Goal: Transaction & Acquisition: Purchase product/service

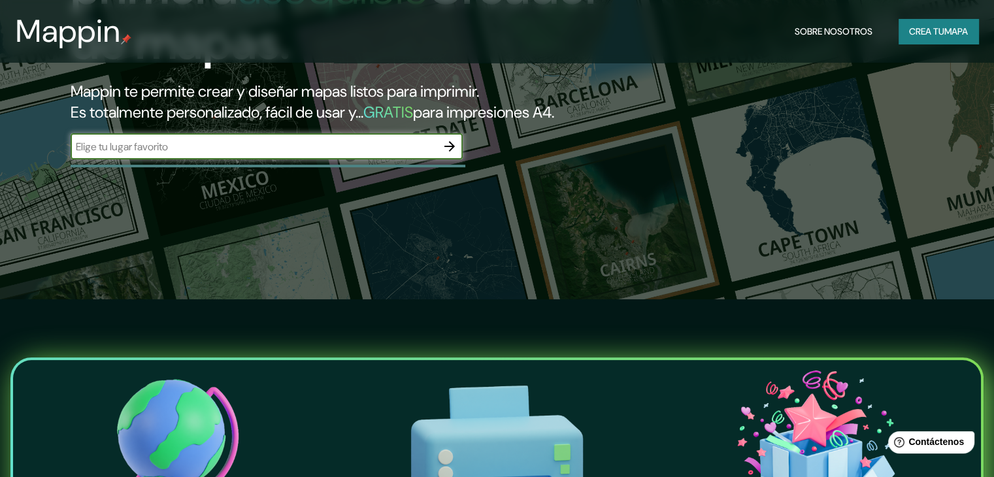
scroll to position [131, 0]
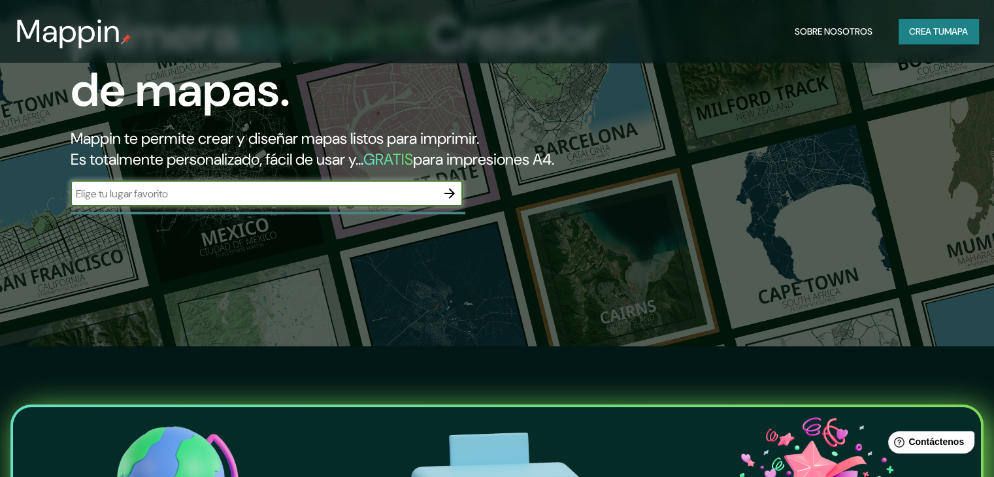
click at [452, 199] on icon "button" at bounding box center [449, 193] width 10 height 10
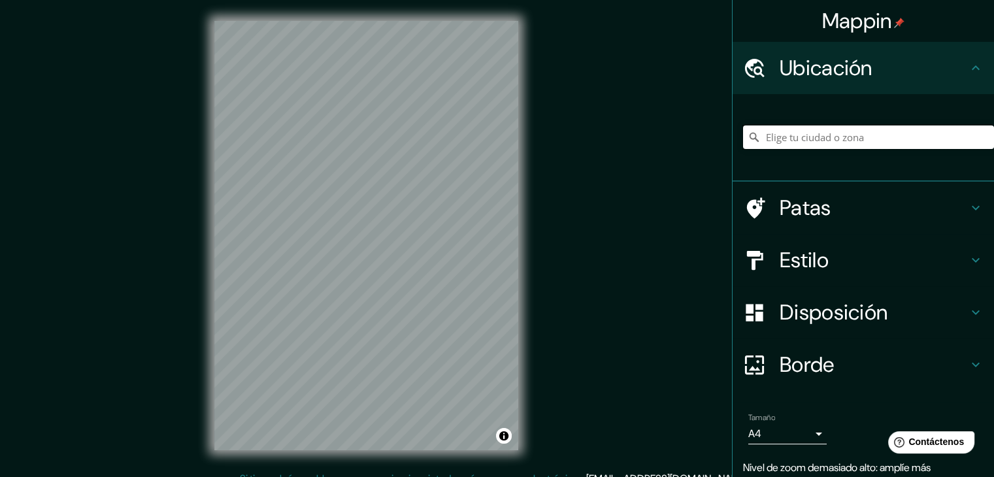
click at [788, 135] on input "Elige tu ciudad o zona" at bounding box center [868, 138] width 251 height 24
click at [554, 146] on div "Mappin Ubicación [GEOGRAPHIC_DATA] [GEOGRAPHIC_DATA] [GEOGRAPHIC_DATA] [GEOGRAP…" at bounding box center [497, 246] width 994 height 492
click at [807, 128] on input "[GEOGRAPHIC_DATA]" at bounding box center [868, 138] width 251 height 24
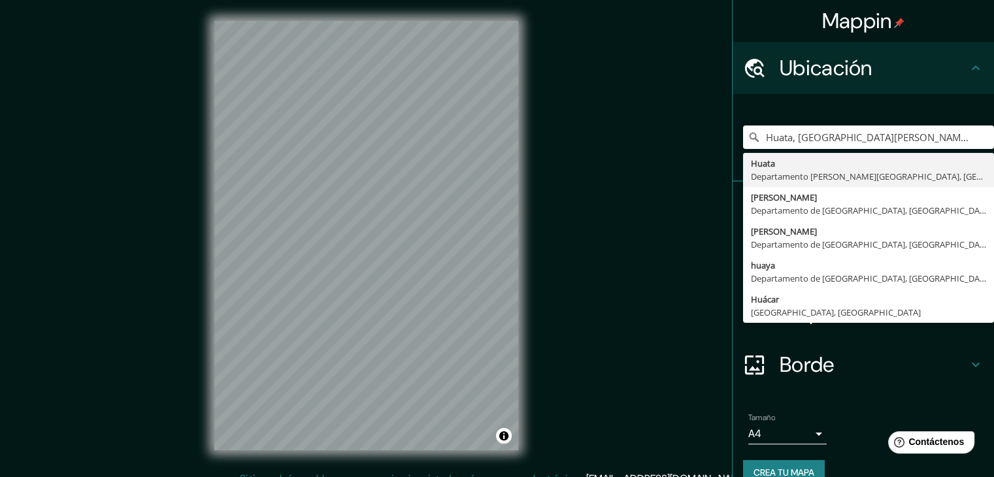
type input "Huata, [GEOGRAPHIC_DATA][PERSON_NAME], [GEOGRAPHIC_DATA]"
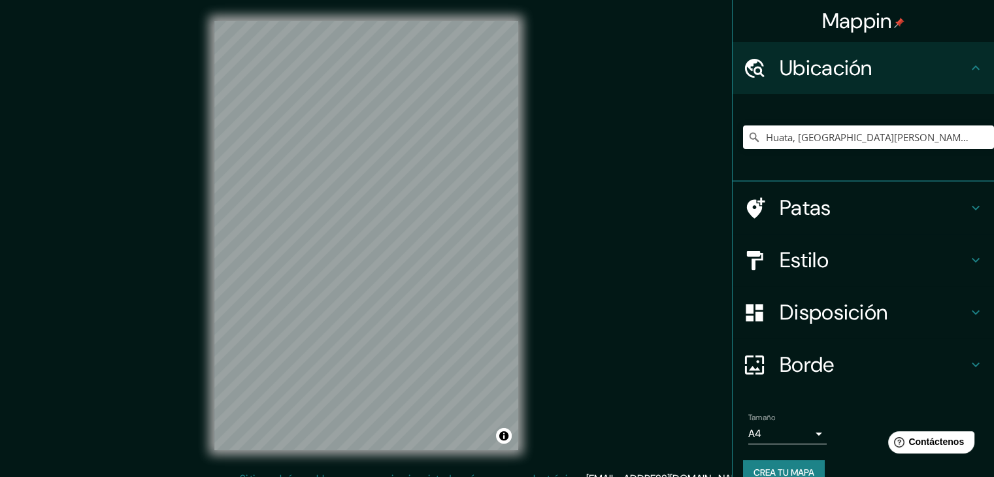
click at [539, 427] on div "Mappin Ubicación [GEOGRAPHIC_DATA], [GEOGRAPHIC_DATA][PERSON_NAME], [GEOGRAPHIC…" at bounding box center [497, 246] width 994 height 492
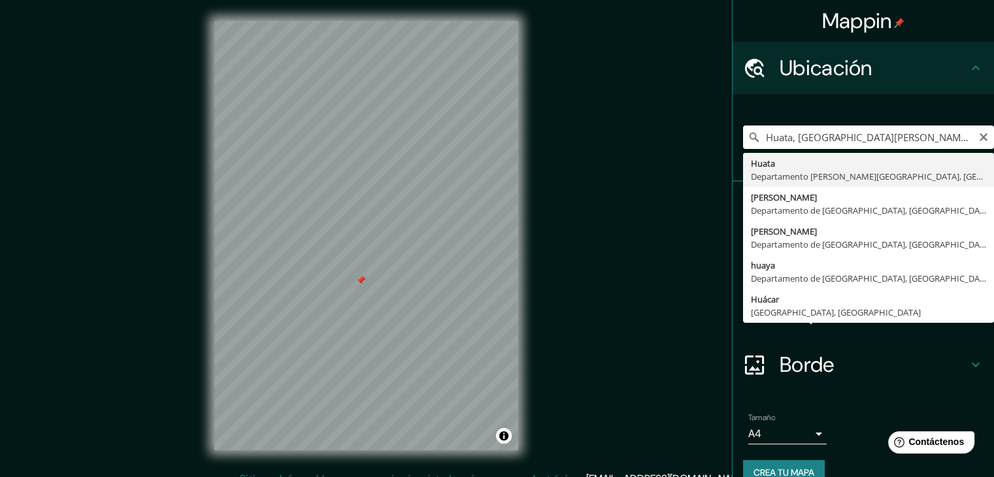
click at [914, 131] on input "Huata, [GEOGRAPHIC_DATA][PERSON_NAME], [GEOGRAPHIC_DATA]" at bounding box center [868, 138] width 251 height 24
drag, startPoint x: 936, startPoint y: 134, endPoint x: 743, endPoint y: 136, distance: 193.5
click at [743, 136] on div "[GEOGRAPHIC_DATA], [GEOGRAPHIC_DATA][PERSON_NAME], [GEOGRAPHIC_DATA] [GEOGRAPHI…" at bounding box center [868, 138] width 251 height 24
drag, startPoint x: 792, startPoint y: 140, endPoint x: 754, endPoint y: 141, distance: 37.9
click at [754, 141] on input "chiclayo huaca rajada" at bounding box center [868, 138] width 251 height 24
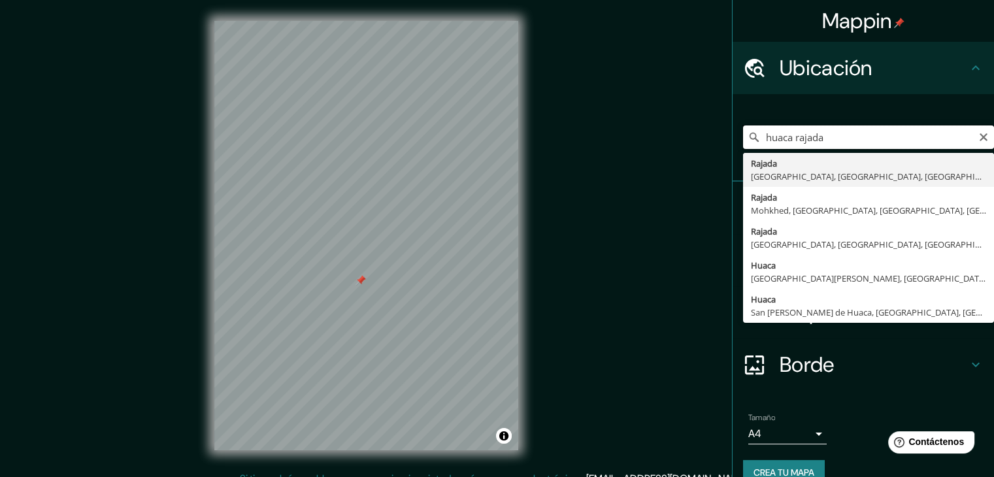
click at [826, 139] on input "huaca rajada" at bounding box center [868, 138] width 251 height 24
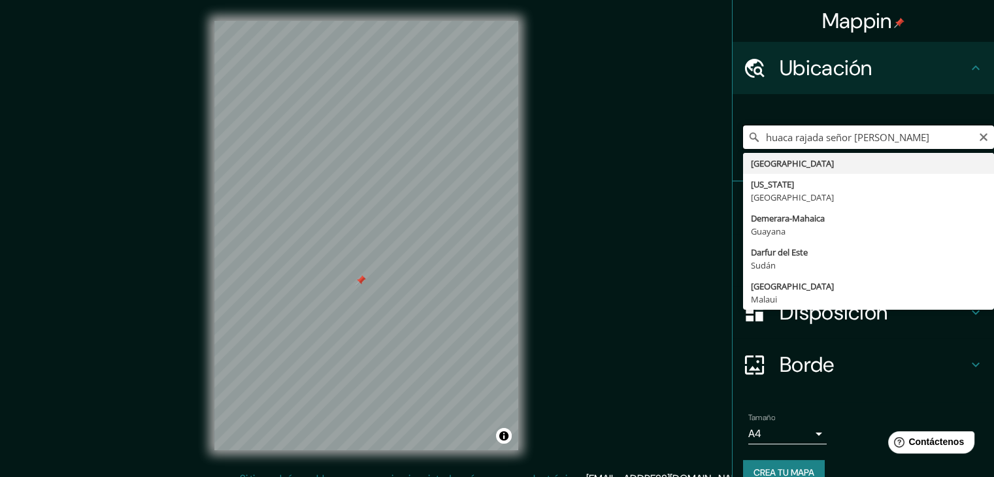
type input "huaca rajada señor [PERSON_NAME]"
click at [897, 133] on input "huaca rajada señor [PERSON_NAME]" at bounding box center [868, 138] width 251 height 24
drag, startPoint x: 897, startPoint y: 133, endPoint x: 777, endPoint y: 136, distance: 119.7
click at [777, 136] on input "huaca rajada señor [PERSON_NAME]" at bounding box center [868, 138] width 251 height 24
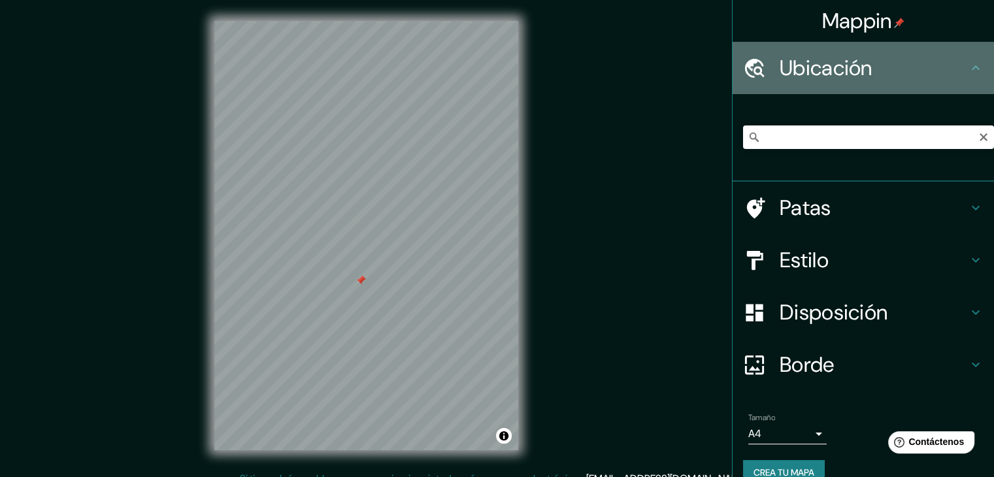
click at [968, 69] on icon at bounding box center [976, 68] width 16 height 16
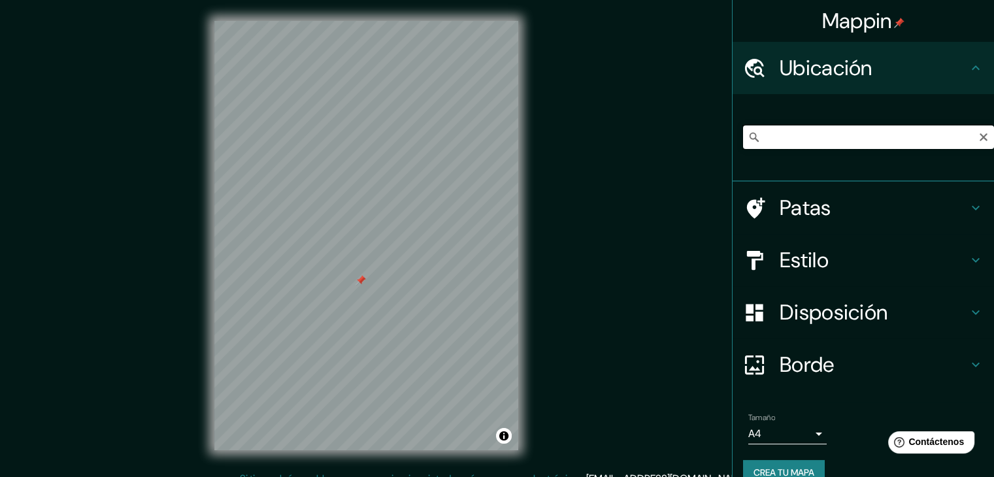
click at [786, 140] on input "Elige tu ciudad o zona" at bounding box center [868, 138] width 251 height 24
paste input "[STREET_ADDRESS][PERSON_NAME]"
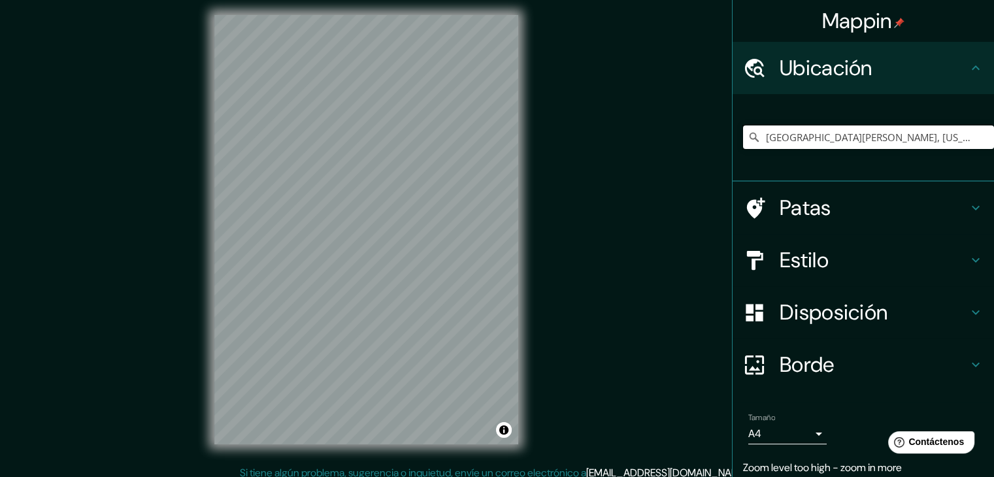
scroll to position [15, 0]
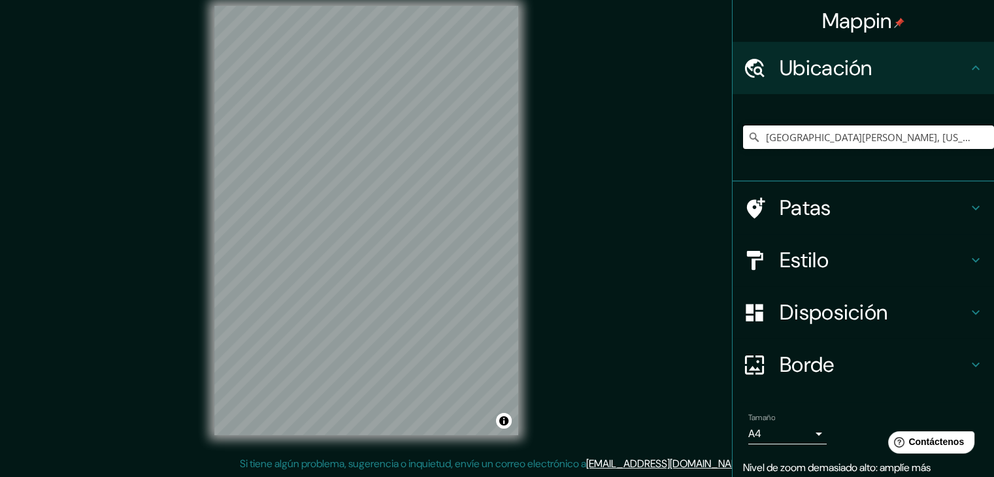
type input "[GEOGRAPHIC_DATA][PERSON_NAME], [US_STATE], [GEOGRAPHIC_DATA]"
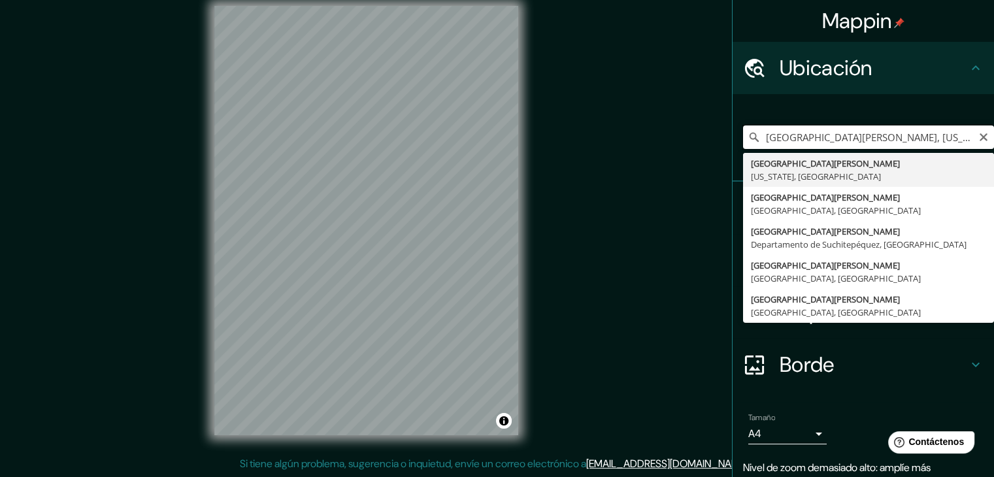
click at [828, 139] on input "[GEOGRAPHIC_DATA][PERSON_NAME], [US_STATE], [GEOGRAPHIC_DATA]" at bounding box center [868, 138] width 251 height 24
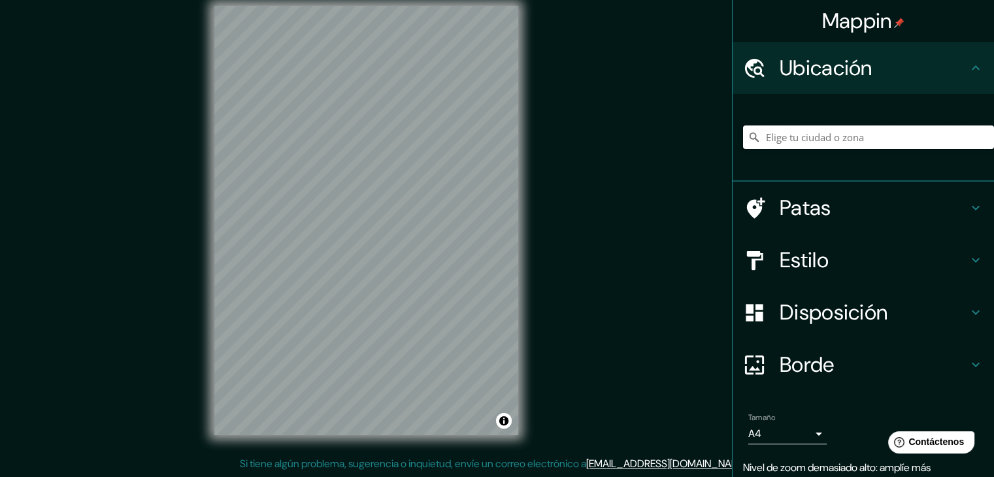
paste input "59XX+7F Pucalá"
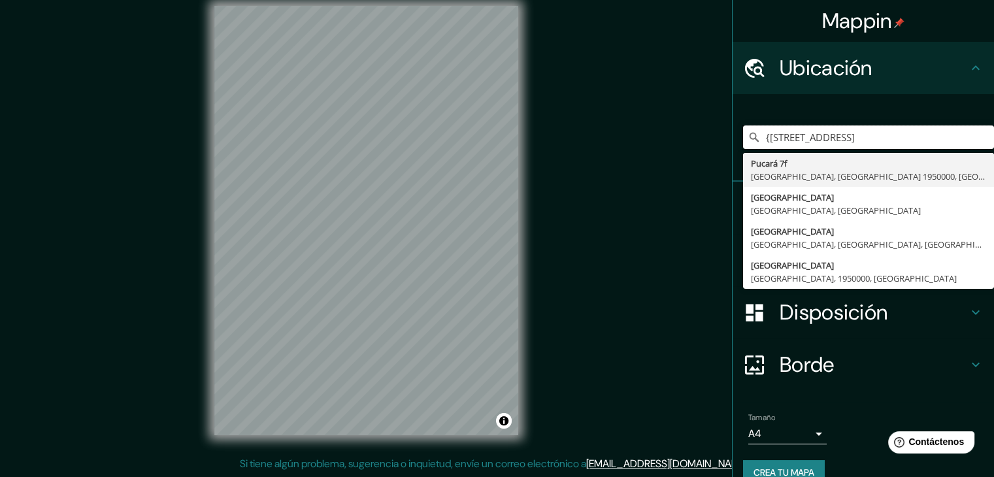
type input "{[STREET_ADDRESS]"
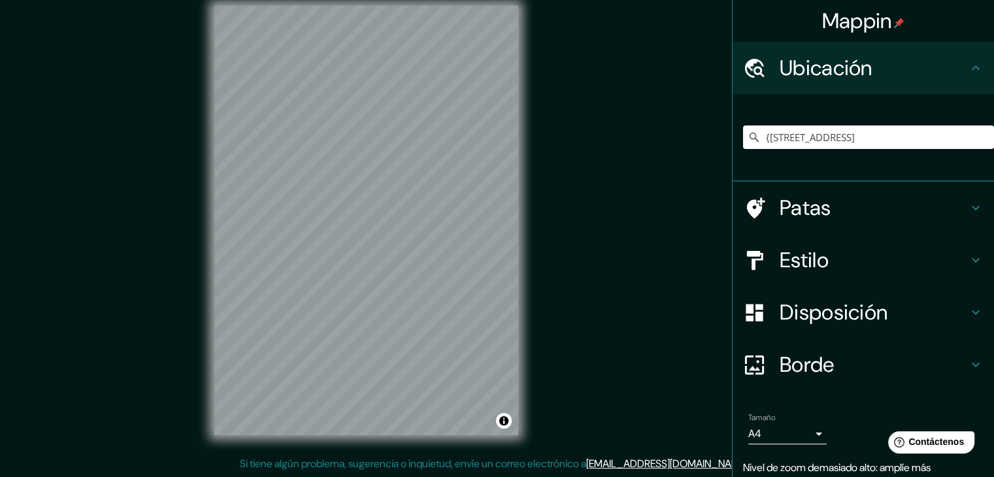
click at [203, 346] on div "© Mapbox © OpenStreetMap Improve this map" at bounding box center [366, 220] width 346 height 471
click at [302, 435] on div "© Mapbox © OpenStreetMap Improve this map" at bounding box center [366, 220] width 346 height 471
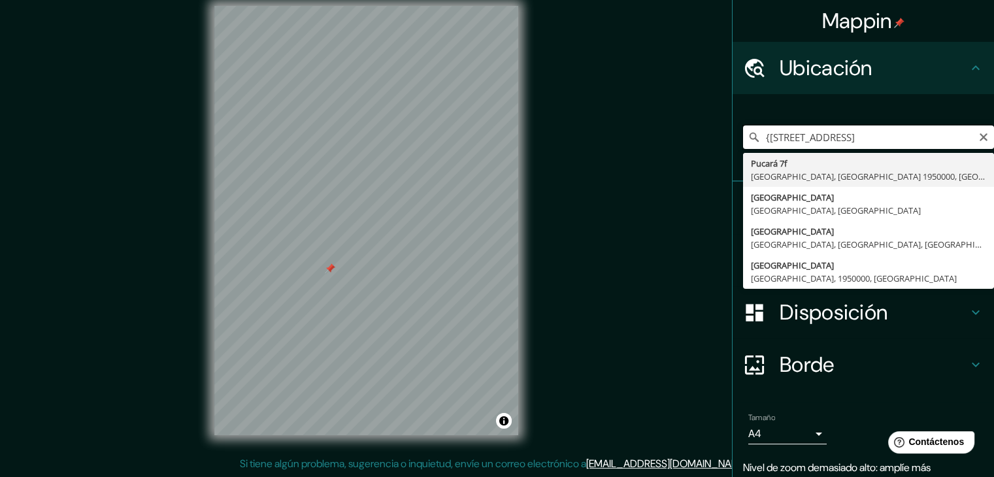
click at [852, 129] on input "{[STREET_ADDRESS]" at bounding box center [868, 138] width 251 height 24
click at [942, 138] on input "{[STREET_ADDRESS]" at bounding box center [868, 138] width 251 height 24
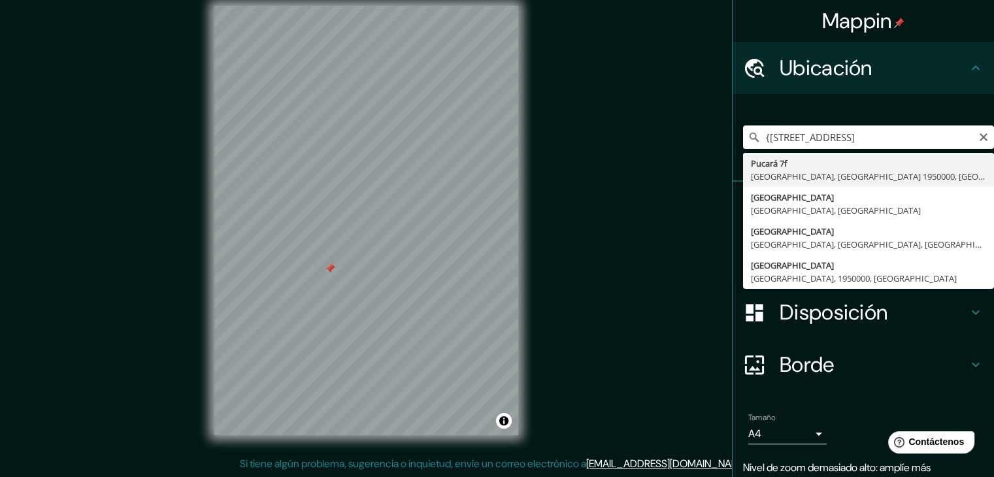
click at [942, 138] on input "{[STREET_ADDRESS]" at bounding box center [868, 138] width 251 height 24
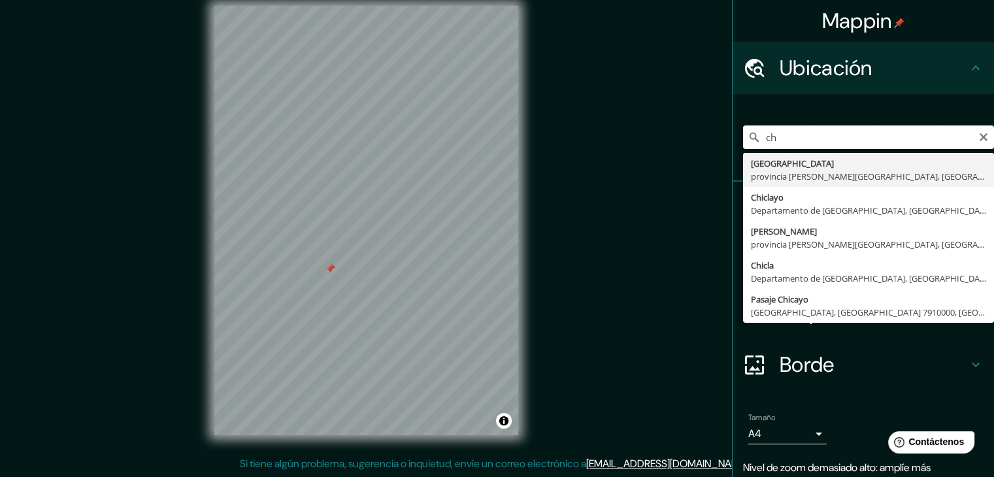
type input "c"
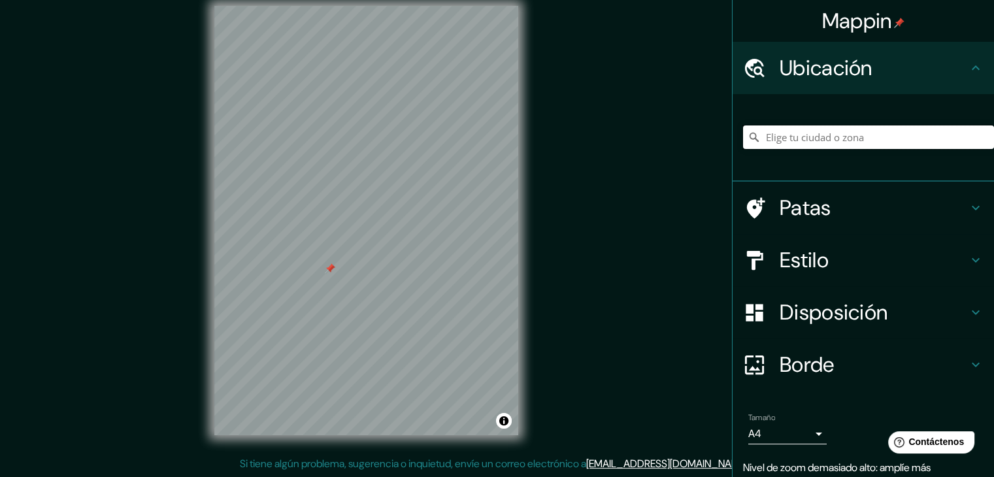
type input "c"
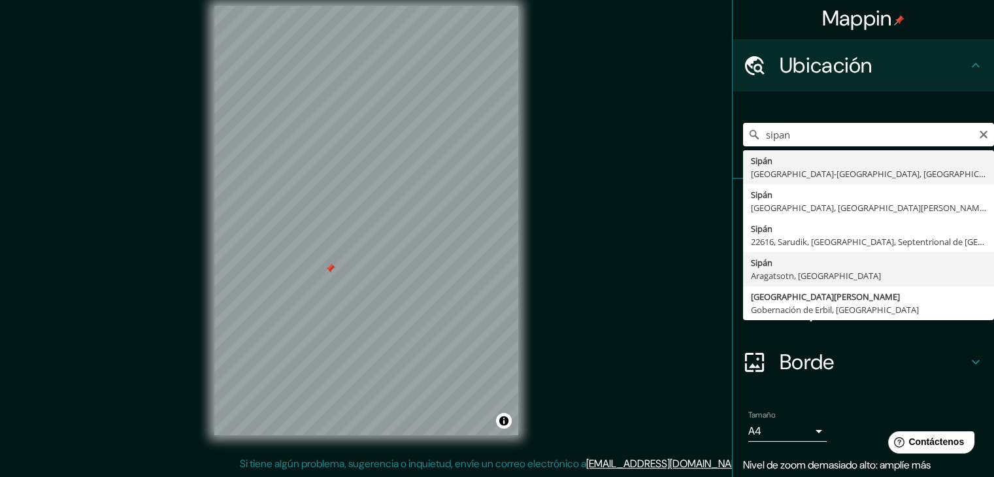
scroll to position [0, 0]
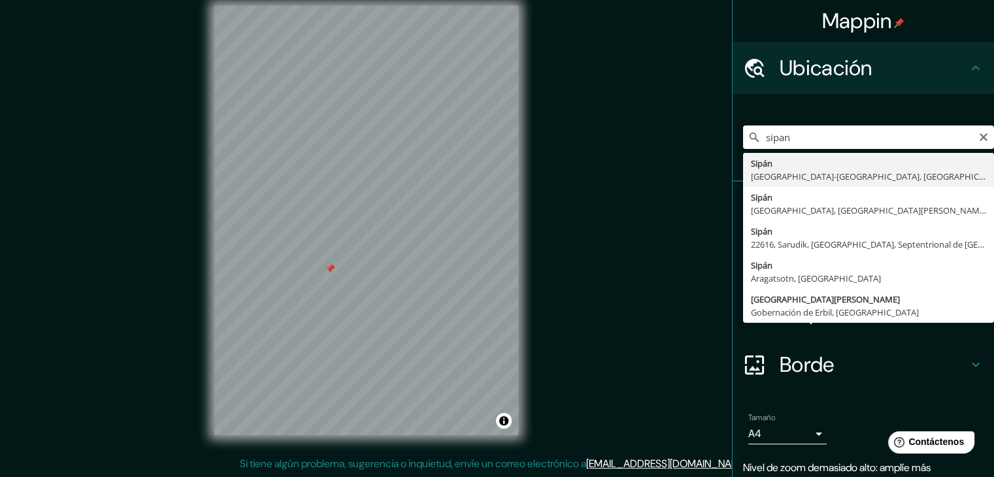
click at [803, 142] on input "sipan" at bounding box center [868, 138] width 251 height 24
type input "sipan [GEOGRAPHIC_DATA]"
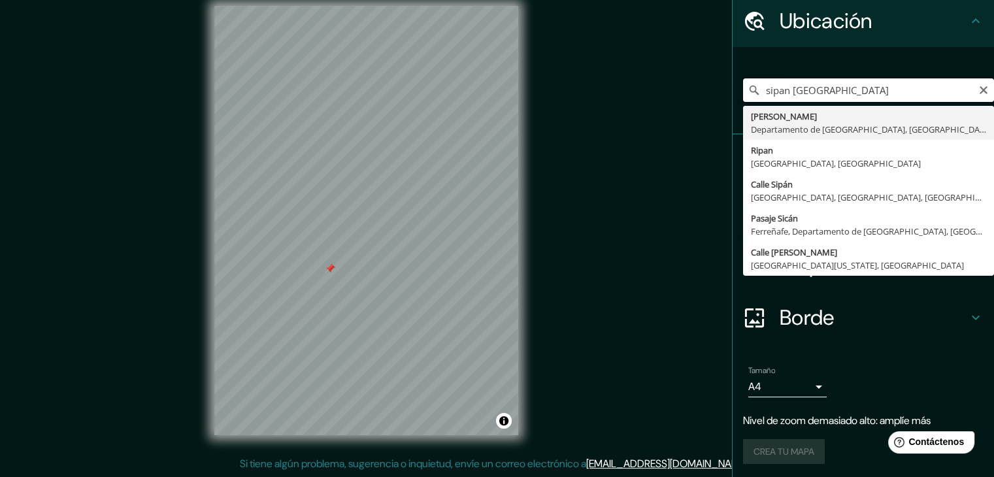
scroll to position [49, 0]
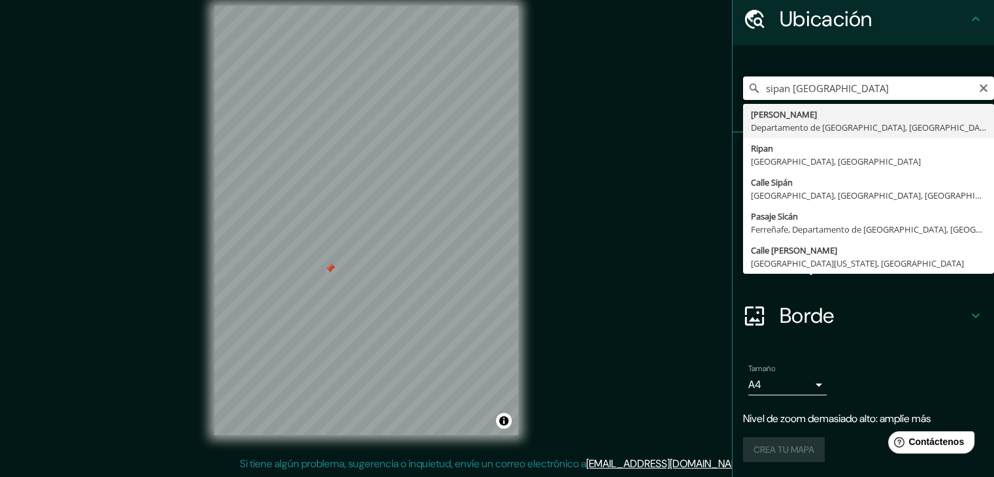
drag, startPoint x: 843, startPoint y: 82, endPoint x: 756, endPoint y: 85, distance: 87.0
click at [756, 85] on input "sipan [GEOGRAPHIC_DATA]" at bounding box center [868, 88] width 251 height 24
type input "Chiclayo, Departamento de [GEOGRAPHIC_DATA], [GEOGRAPHIC_DATA]"
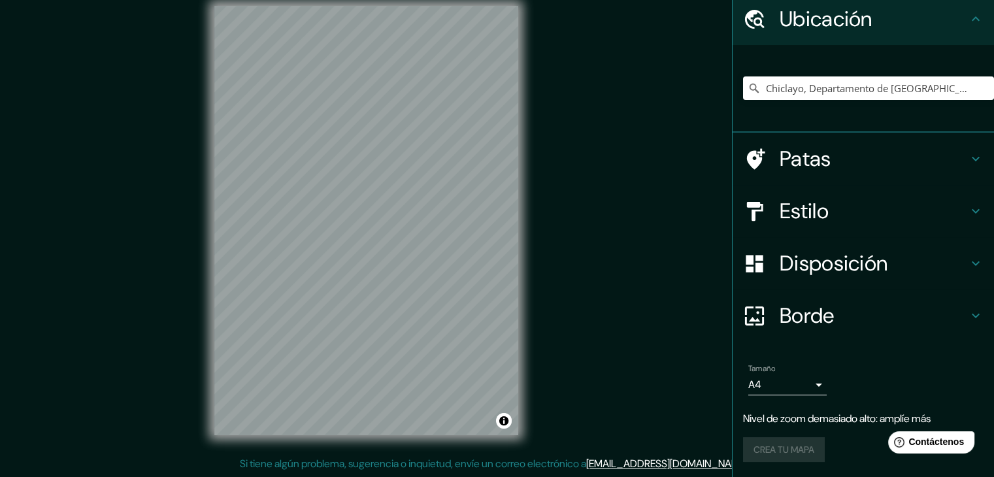
scroll to position [23, 0]
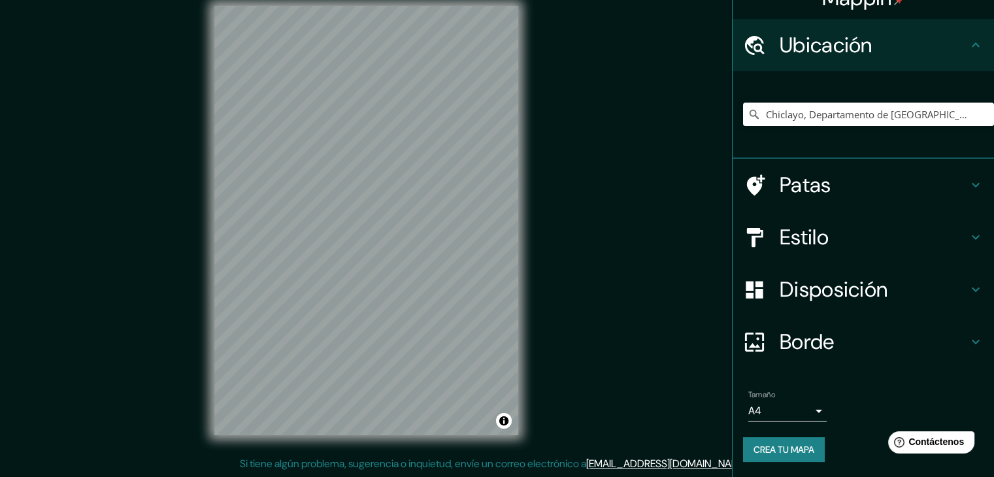
click at [522, 311] on div "© Mapbox © OpenStreetMap Improve this map" at bounding box center [366, 220] width 346 height 471
click at [844, 236] on h4 "Estilo" at bounding box center [874, 237] width 188 height 26
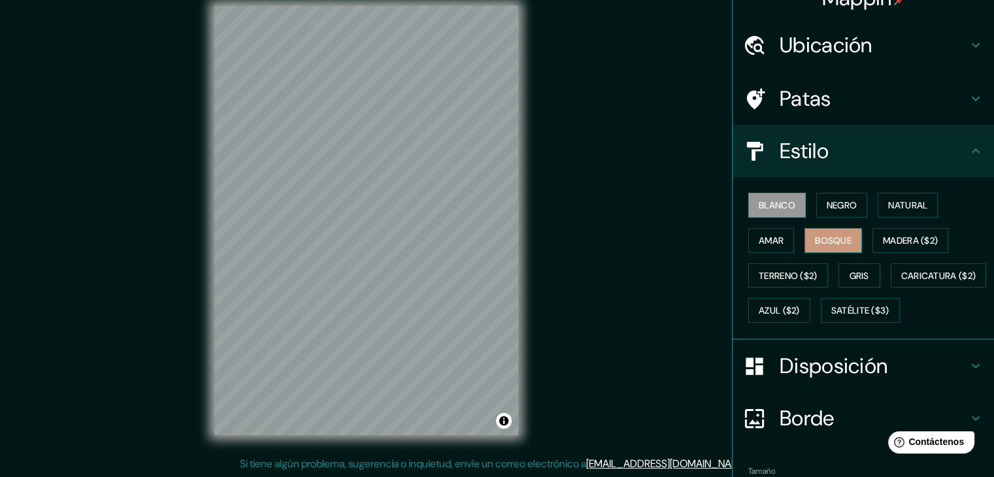
click at [830, 244] on font "Bosque" at bounding box center [833, 241] width 37 height 12
click at [829, 243] on font "Bosque" at bounding box center [833, 241] width 37 height 12
click at [766, 207] on font "Blanco" at bounding box center [777, 205] width 37 height 12
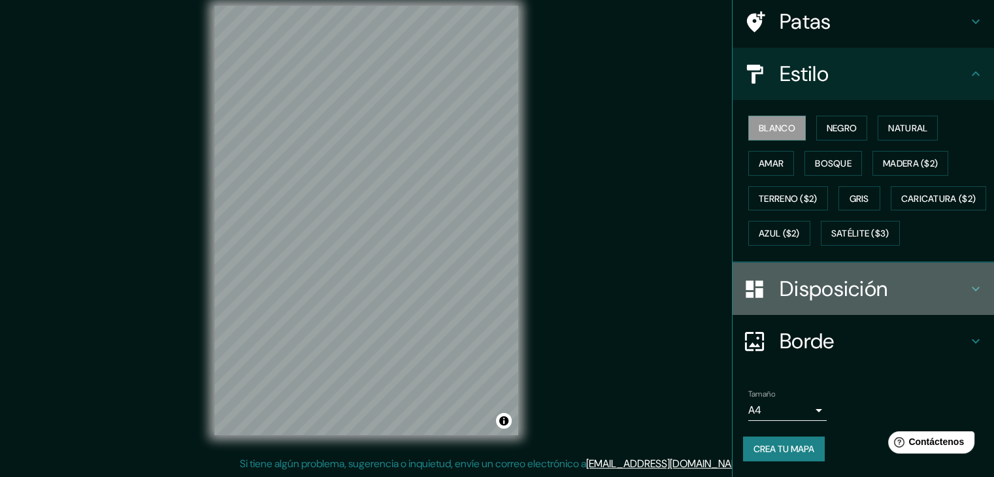
click at [821, 287] on font "Disposición" at bounding box center [834, 288] width 108 height 27
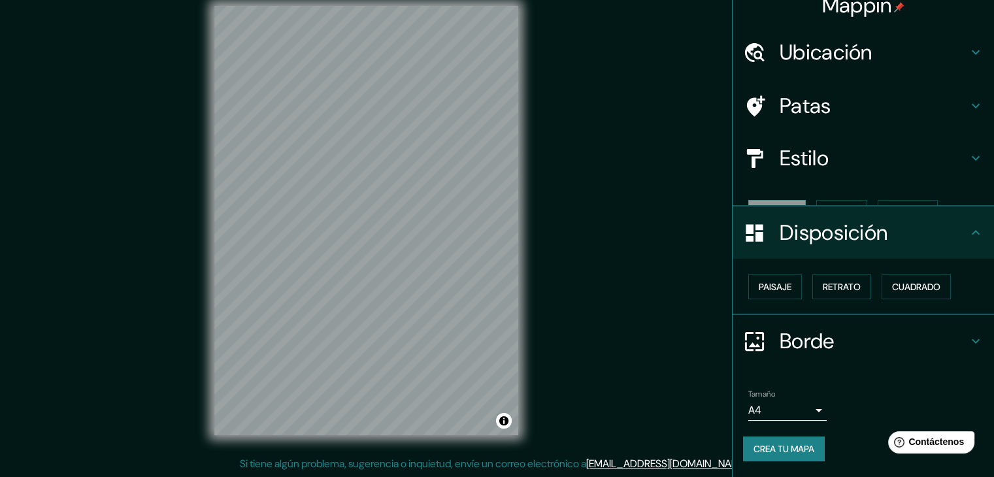
scroll to position [0, 0]
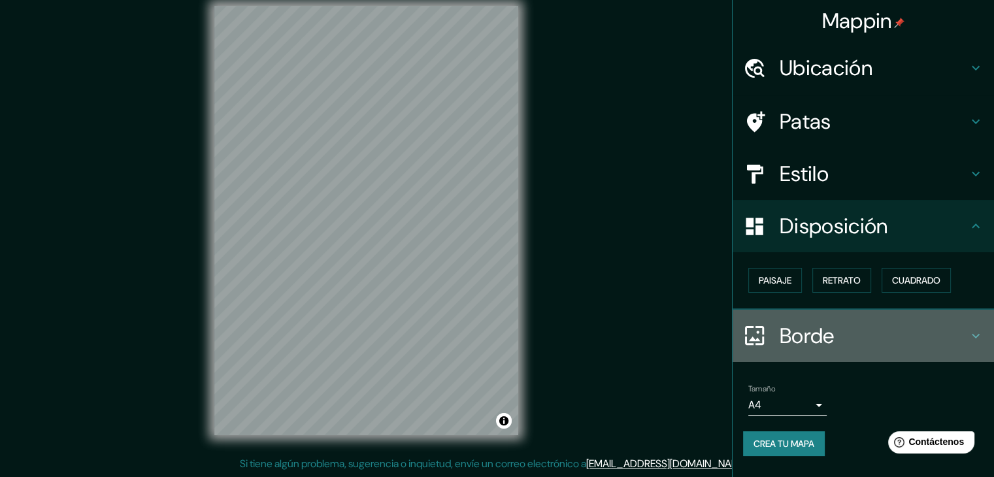
click at [826, 335] on font "Borde" at bounding box center [807, 335] width 55 height 27
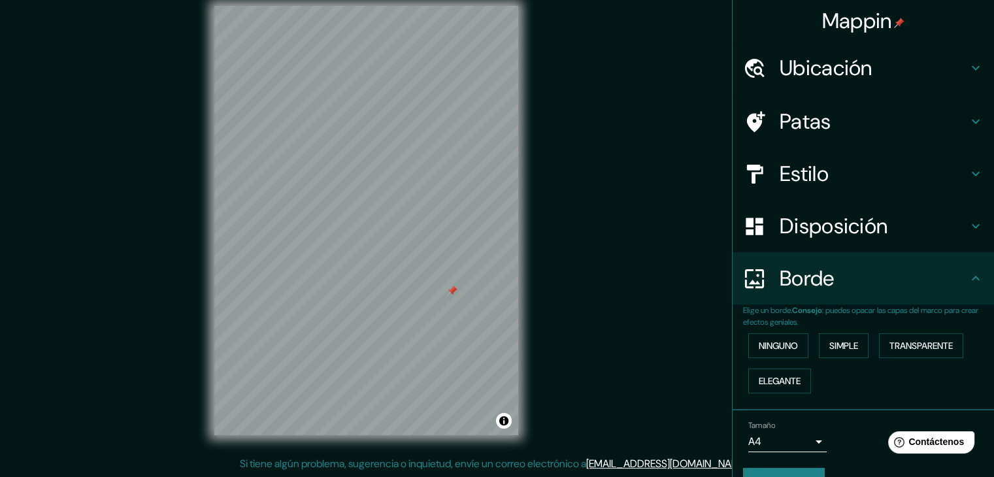
click at [560, 258] on div "Mappin Ubicación Chiclayo, [GEOGRAPHIC_DATA], [GEOGRAPHIC_DATA] Patas Estilo Di…" at bounding box center [497, 231] width 994 height 492
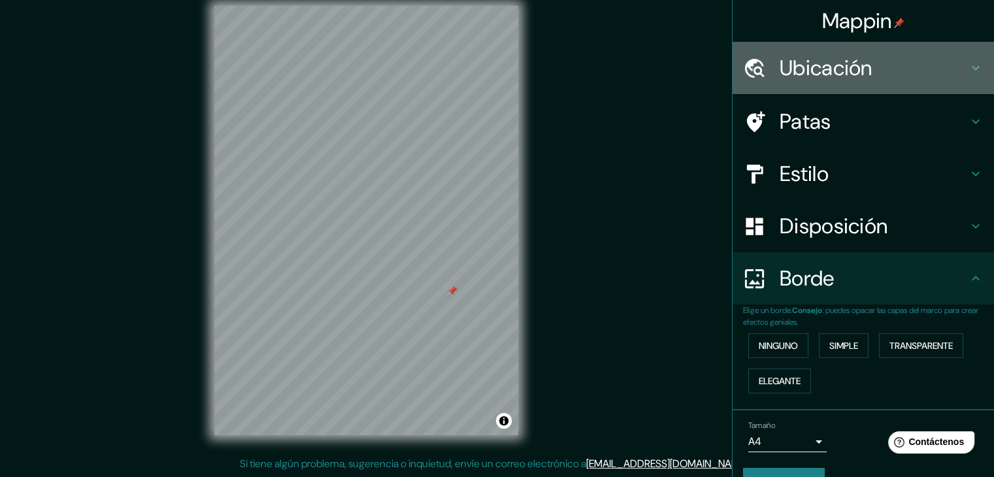
click at [818, 73] on font "Ubicación" at bounding box center [826, 67] width 93 height 27
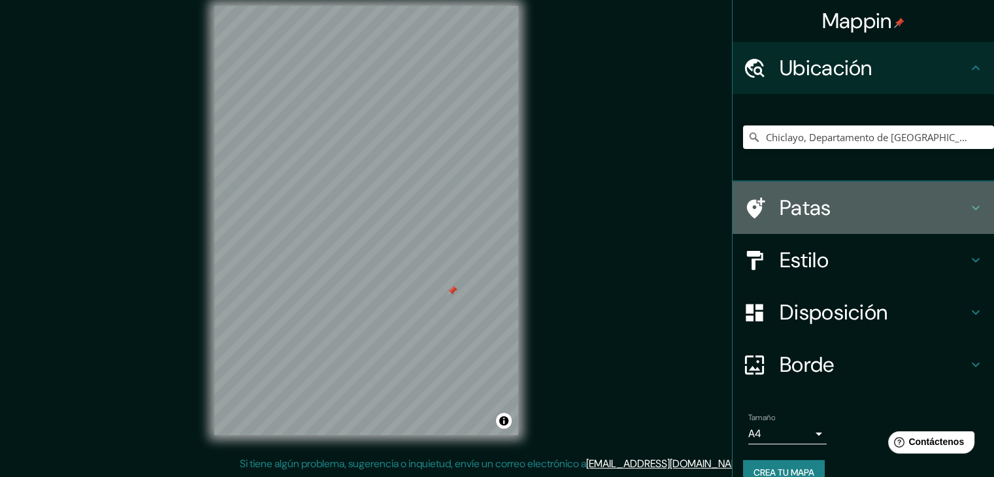
click at [815, 202] on font "Patas" at bounding box center [806, 207] width 52 height 27
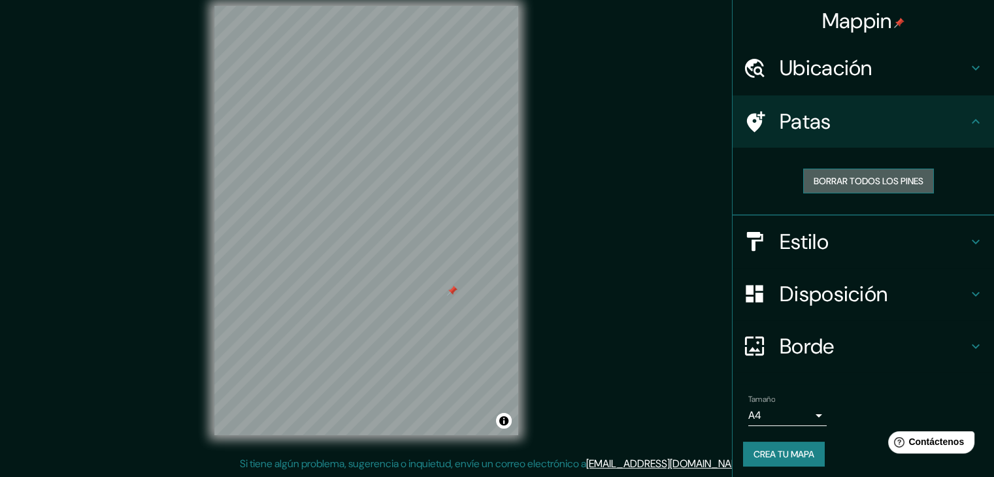
click at [834, 179] on font "Borrar todos los pines" at bounding box center [869, 181] width 110 height 12
click at [629, 235] on div "Mappin Ubicación Chiclayo, [GEOGRAPHIC_DATA], [GEOGRAPHIC_DATA] Patas Borrar to…" at bounding box center [497, 231] width 994 height 492
